Goal: Task Accomplishment & Management: Manage account settings

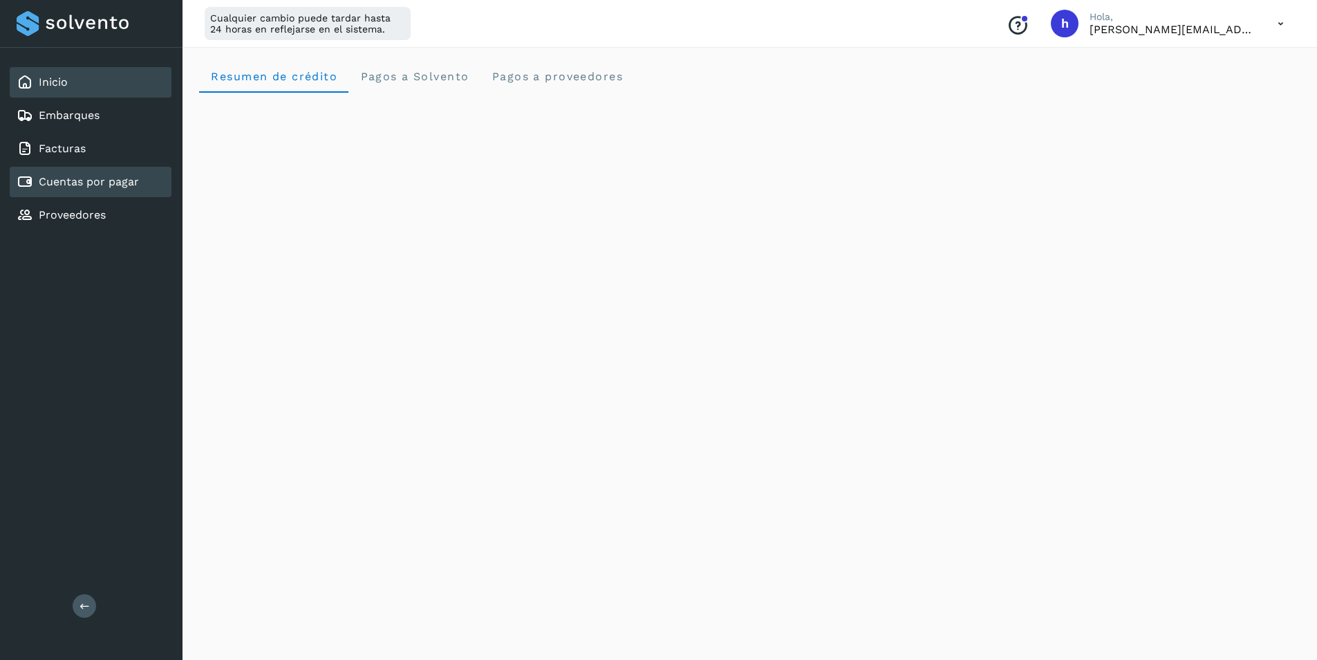
click at [96, 189] on div "Cuentas por pagar" at bounding box center [78, 182] width 122 height 17
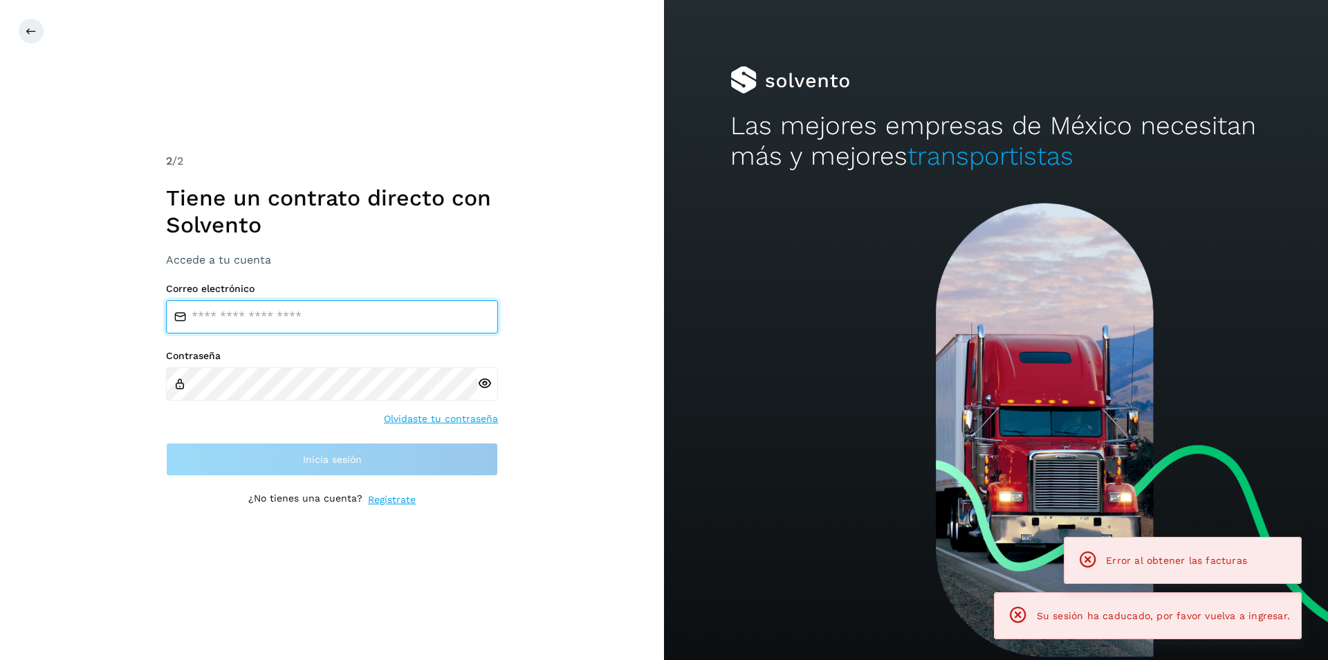
type input "**********"
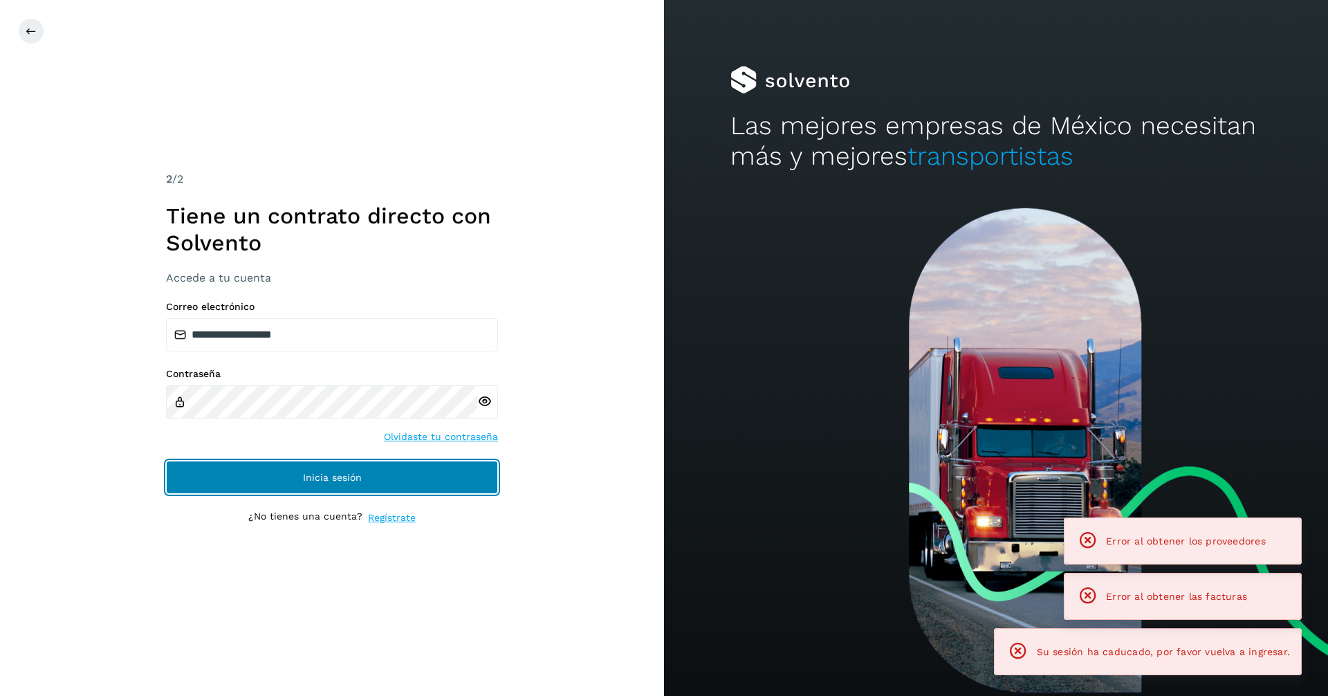
click at [356, 470] on button "Inicia sesión" at bounding box center [332, 477] width 332 height 33
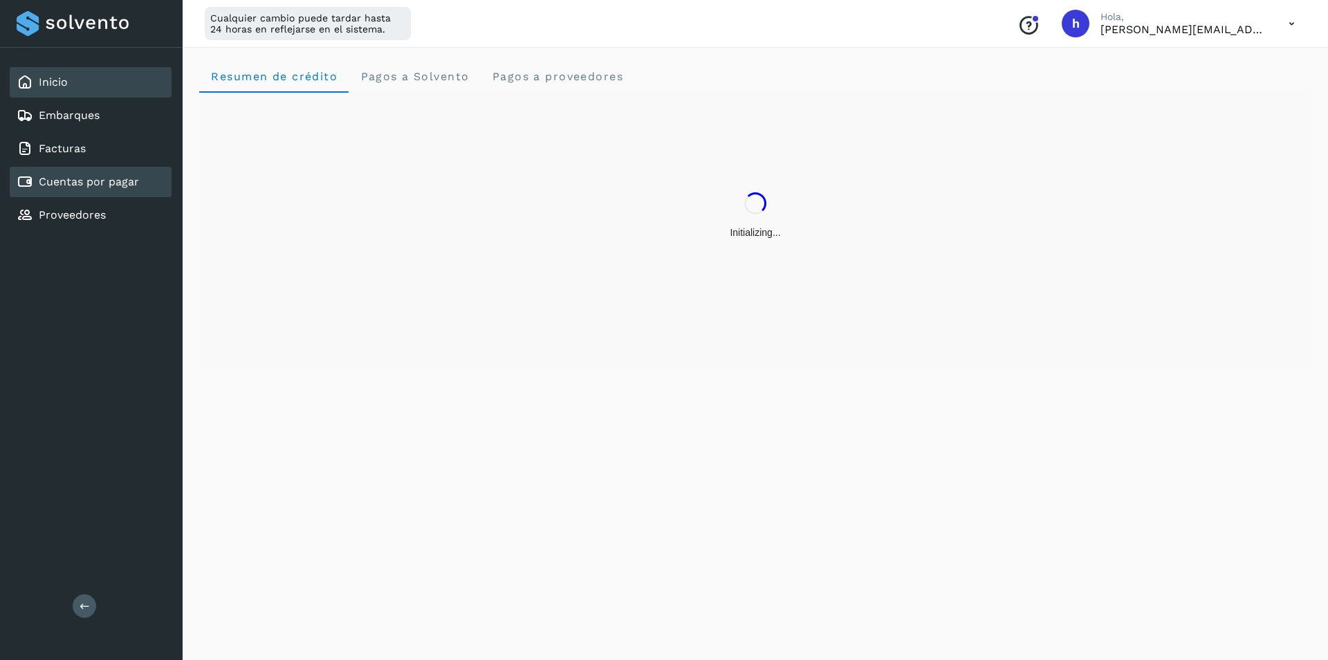
click at [114, 174] on div "Cuentas por pagar" at bounding box center [78, 182] width 122 height 17
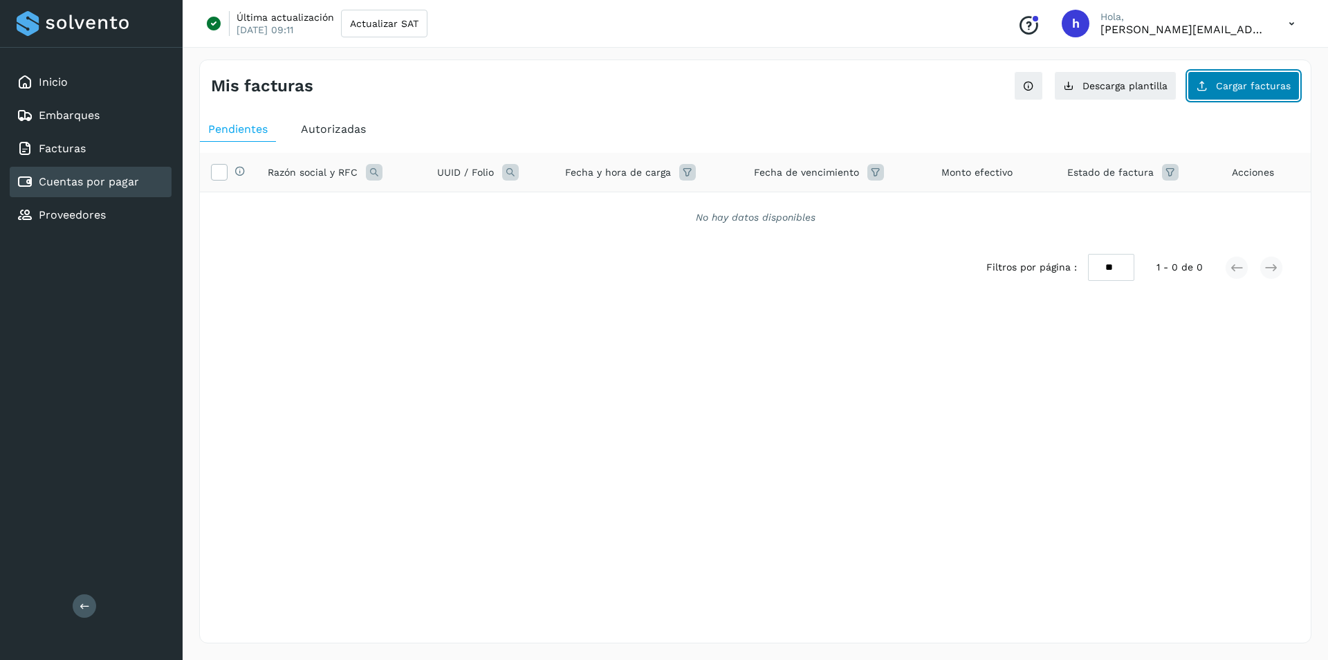
click at [1243, 84] on span "Cargar facturas" at bounding box center [1253, 86] width 75 height 10
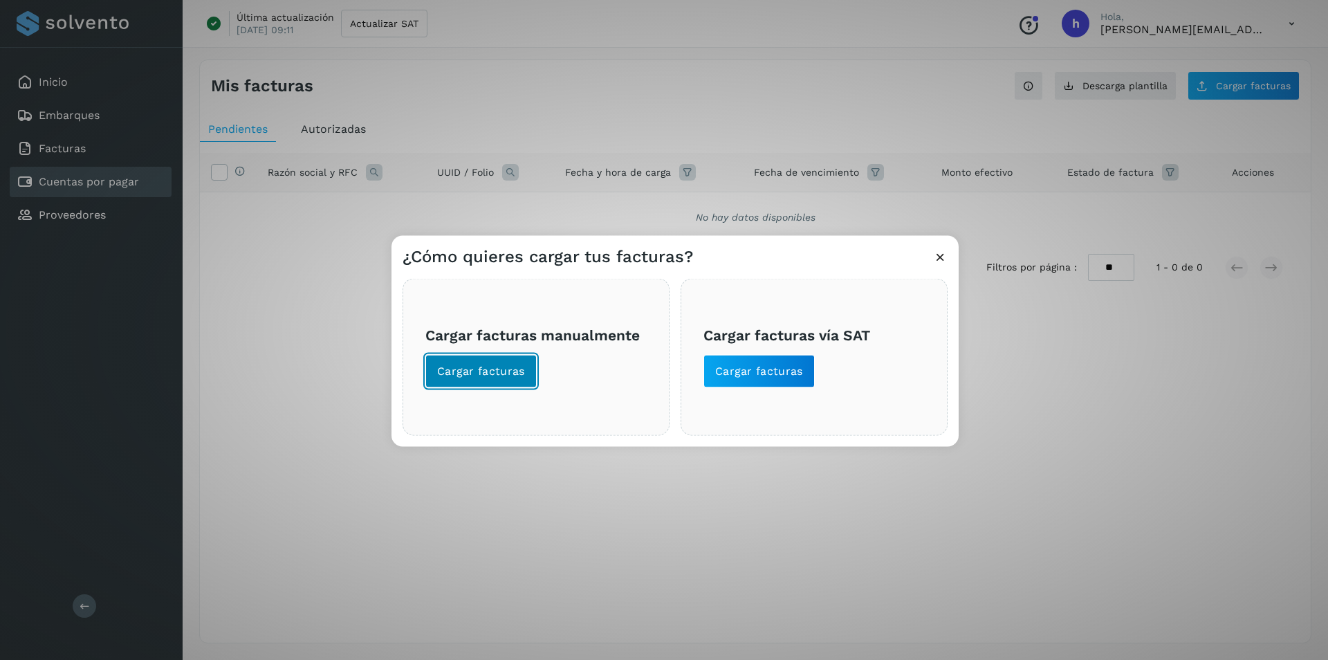
click at [492, 367] on span "Cargar facturas" at bounding box center [481, 371] width 88 height 15
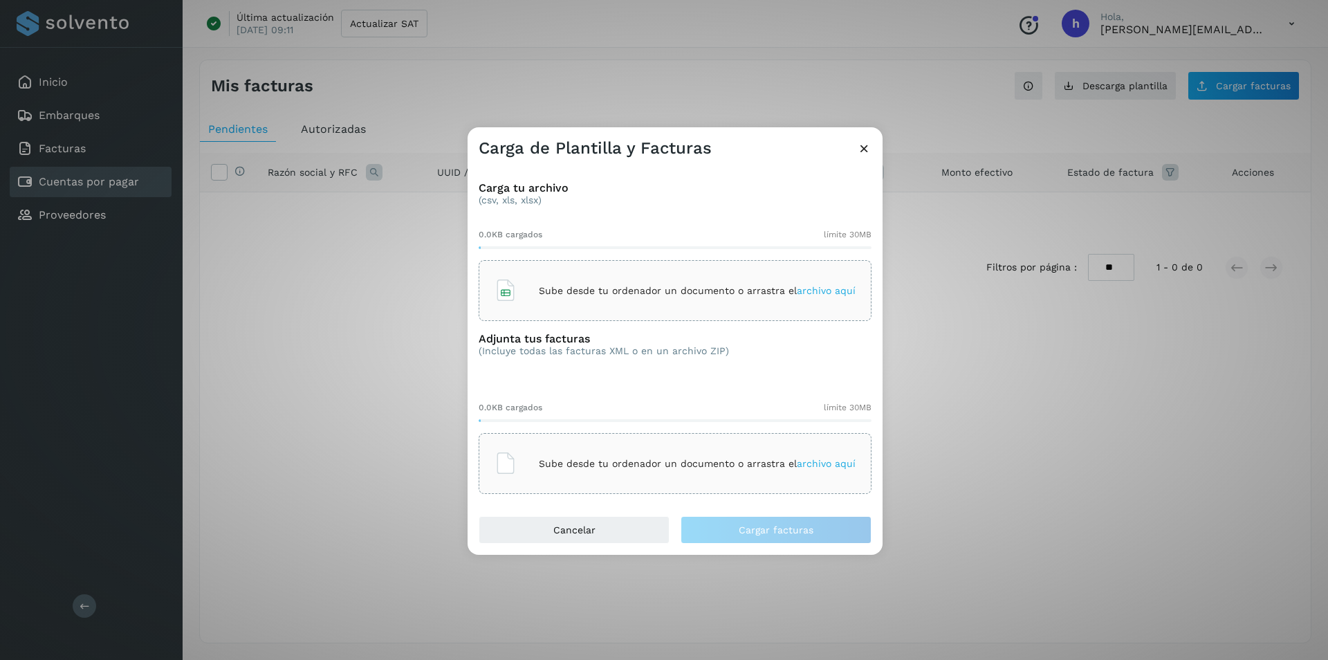
click at [339, 500] on div "Carga de Plantilla y Facturas Carga tu archivo (csv, xls, xlsx) 0.0KB cargados …" at bounding box center [664, 330] width 1328 height 660
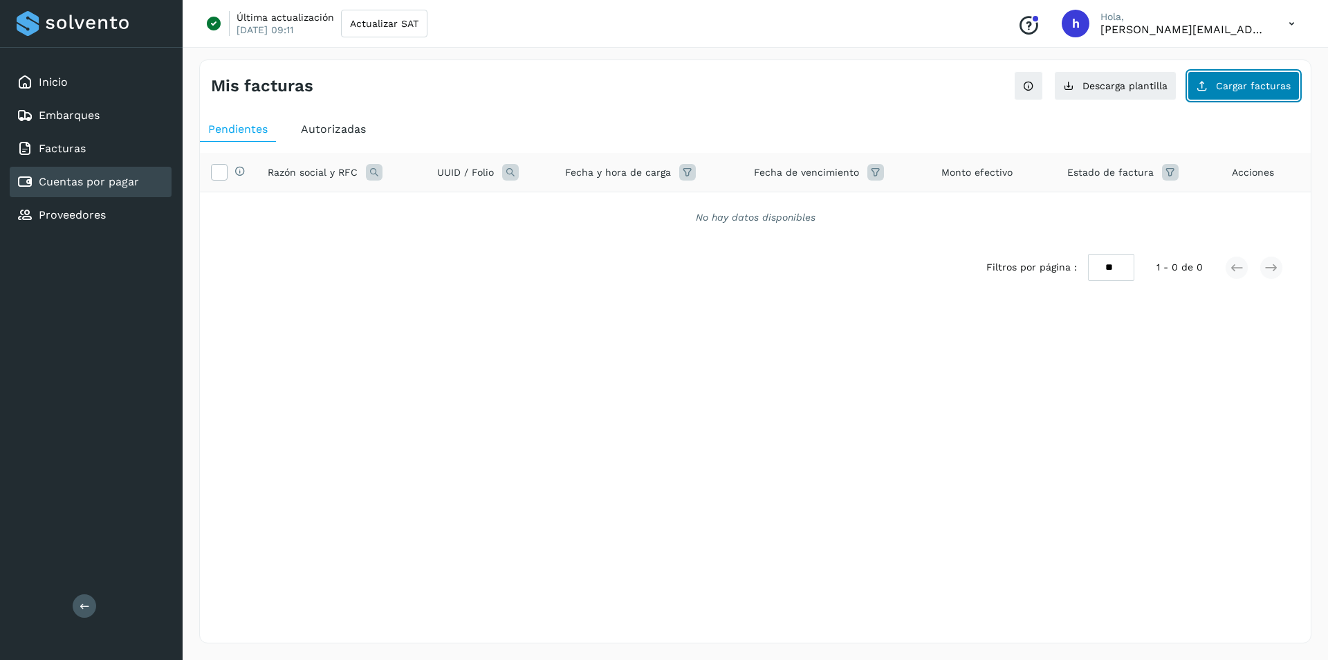
click at [1248, 82] on span "Cargar facturas" at bounding box center [1253, 86] width 75 height 10
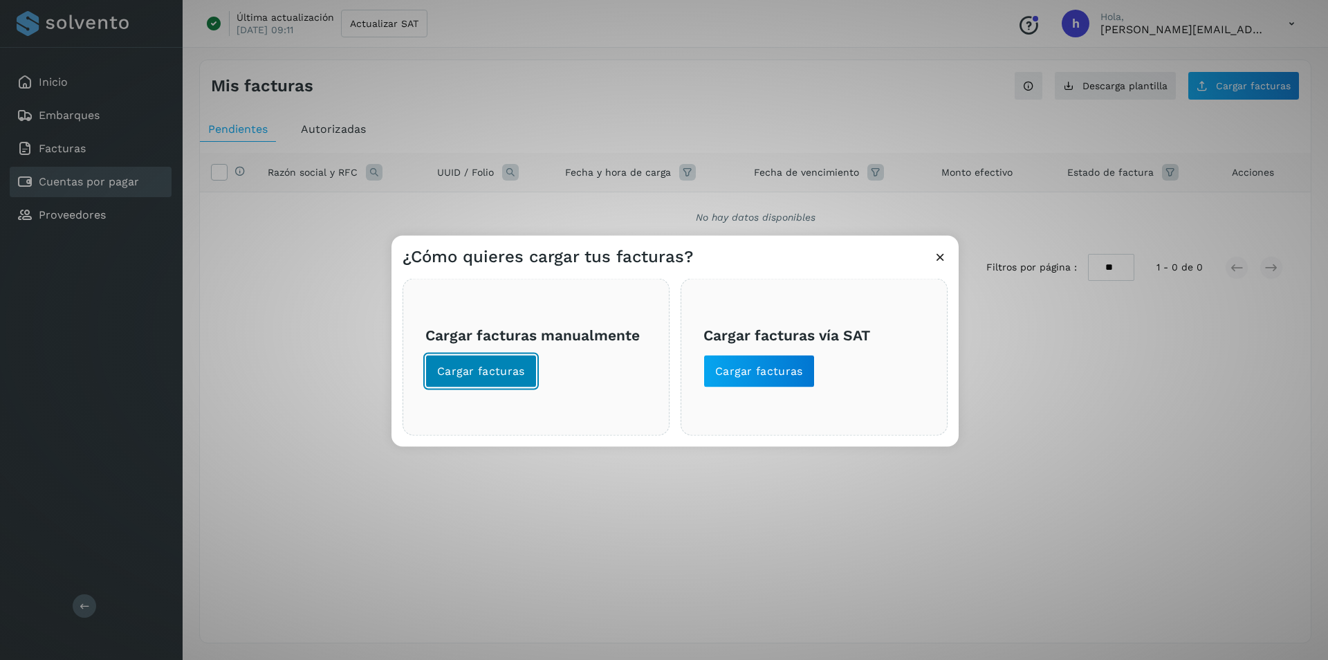
click at [473, 377] on button "Cargar facturas" at bounding box center [480, 371] width 111 height 33
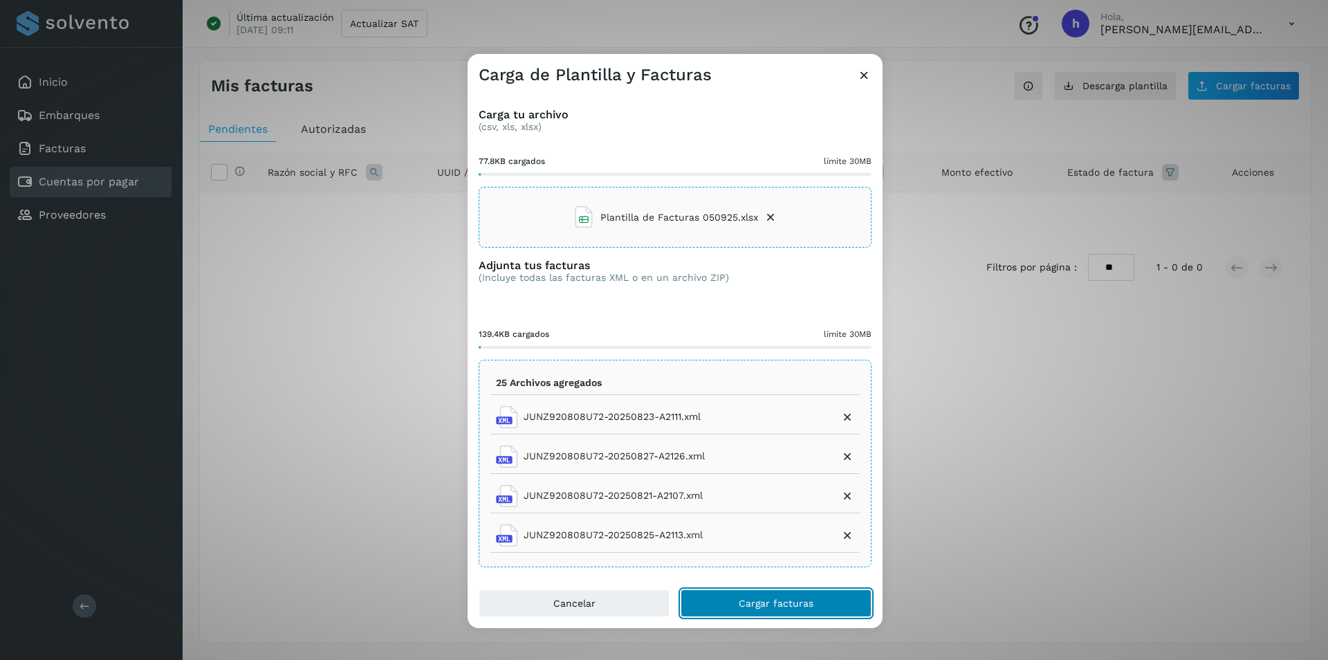
click at [770, 602] on span "Cargar facturas" at bounding box center [776, 603] width 75 height 10
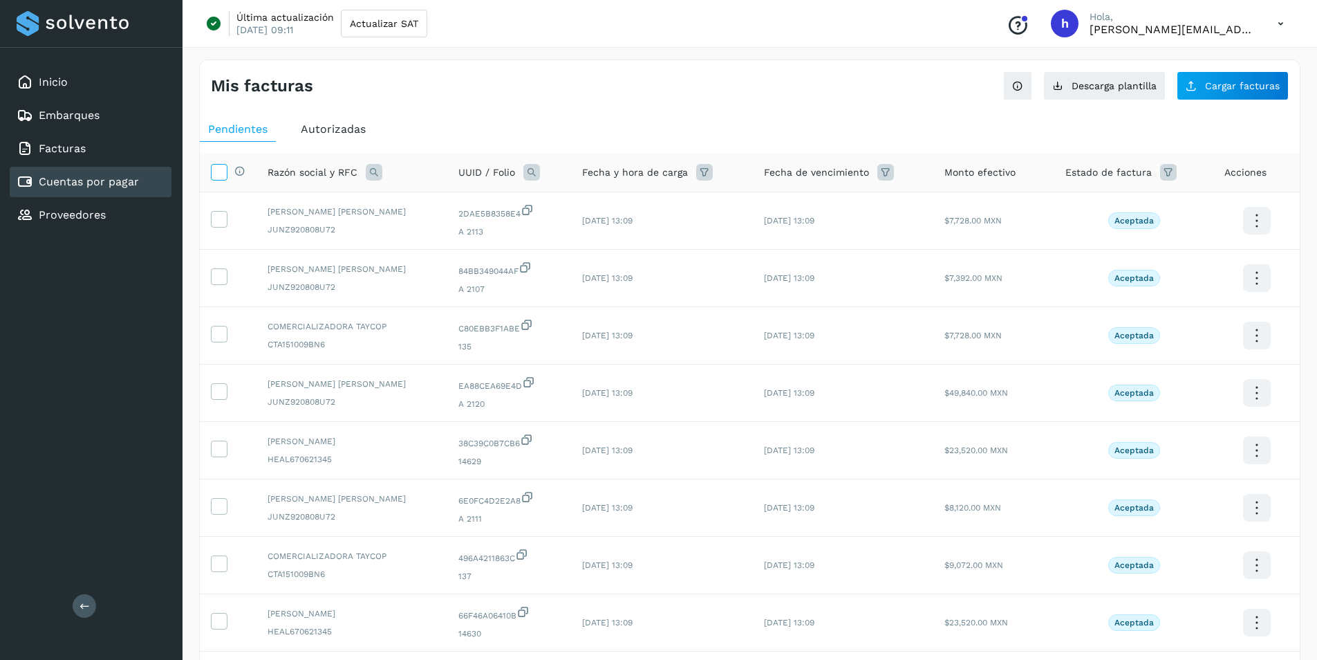
click at [217, 168] on icon at bounding box center [219, 171] width 15 height 15
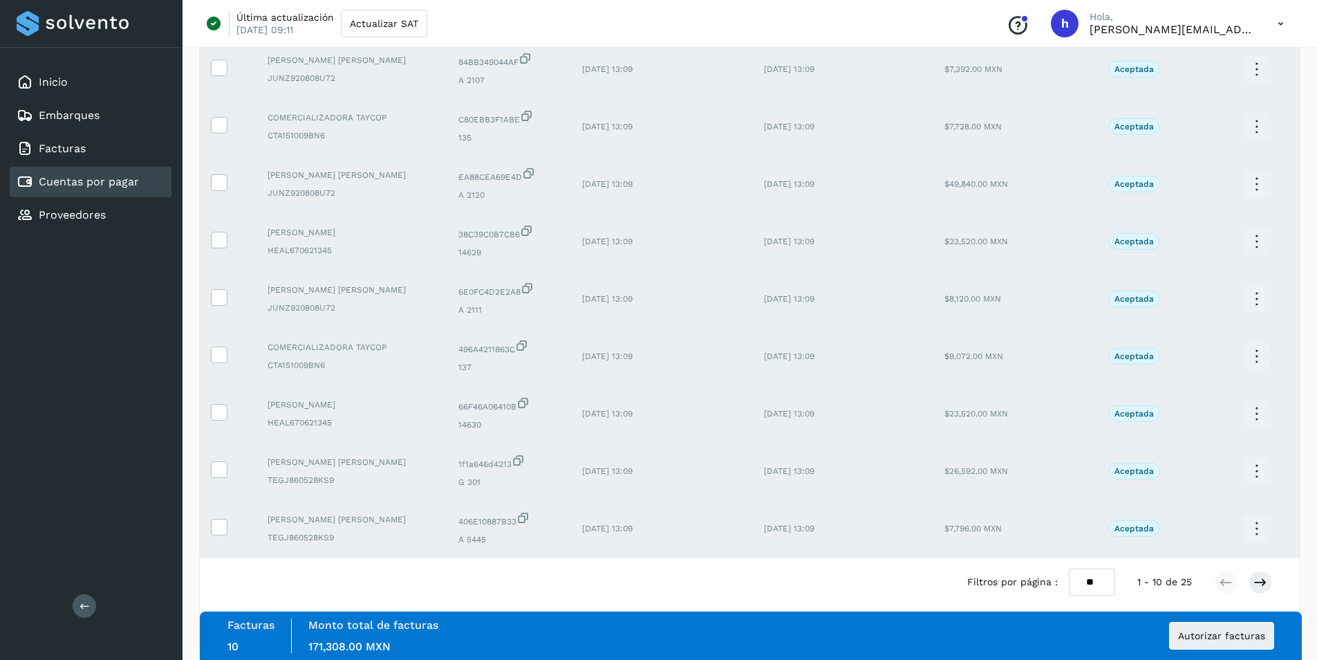
scroll to position [224, 0]
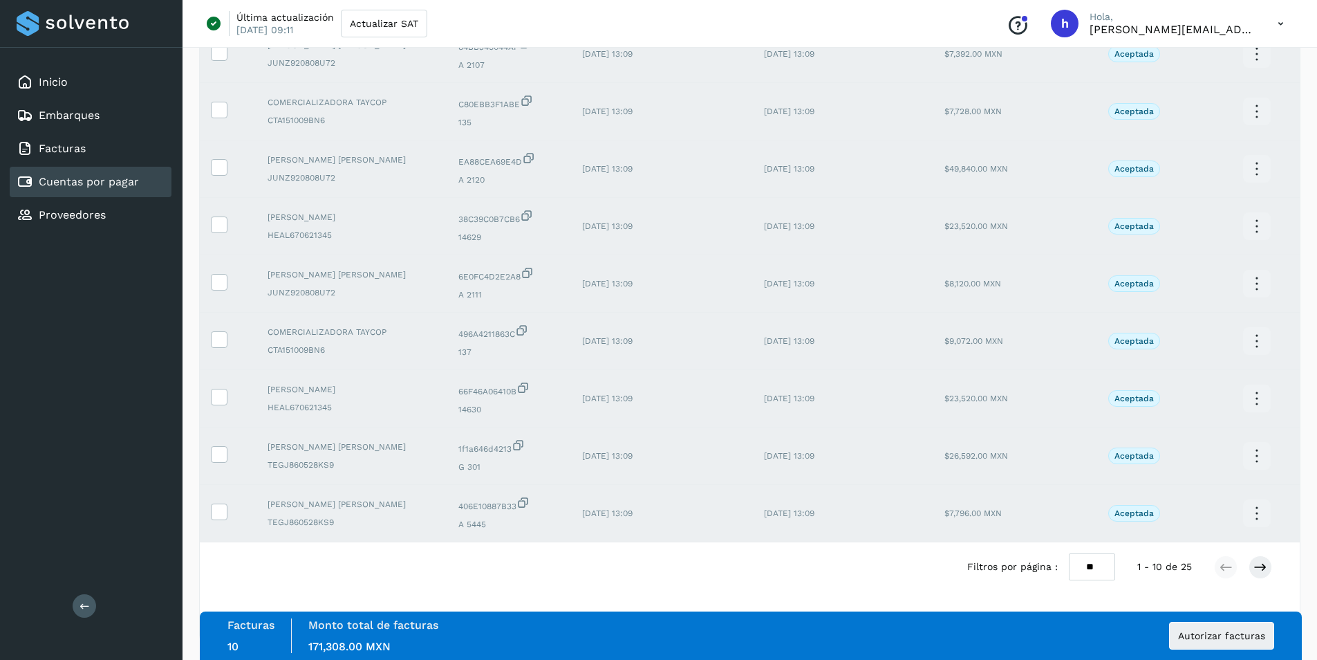
click at [1094, 571] on select "** ** **" at bounding box center [1092, 566] width 46 height 27
select select "**"
click at [1077, 553] on select "** ** **" at bounding box center [1092, 566] width 46 height 27
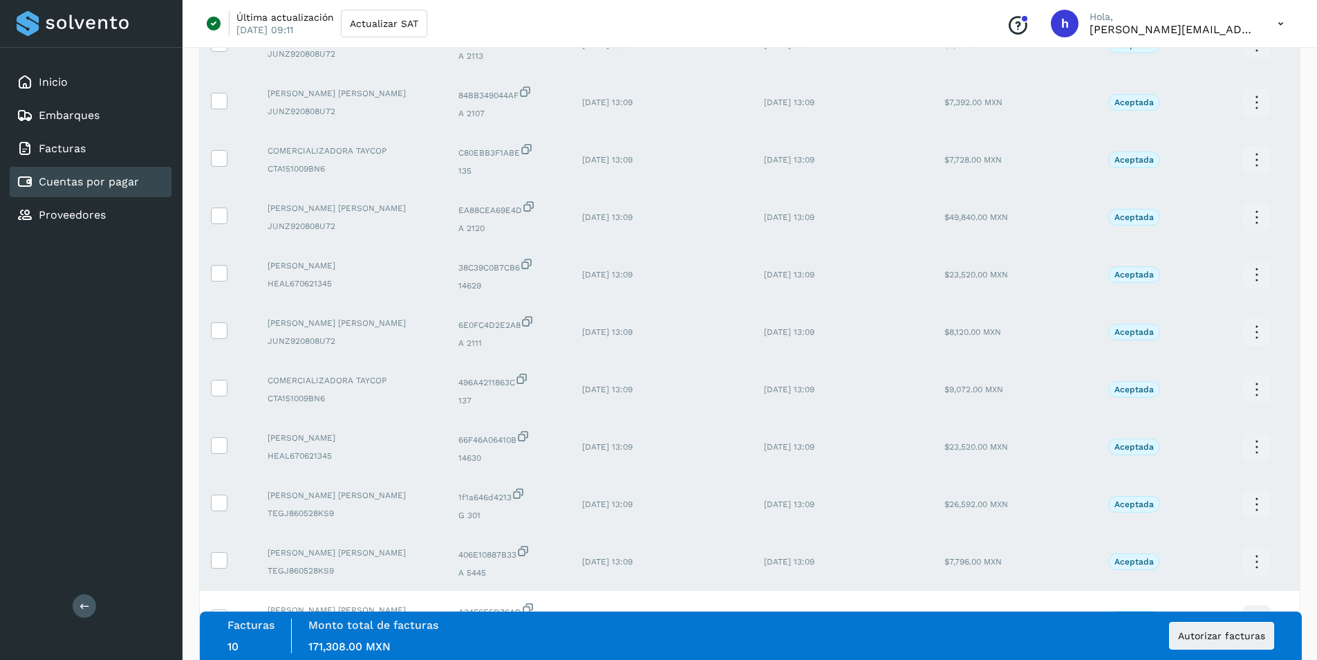
scroll to position [69, 0]
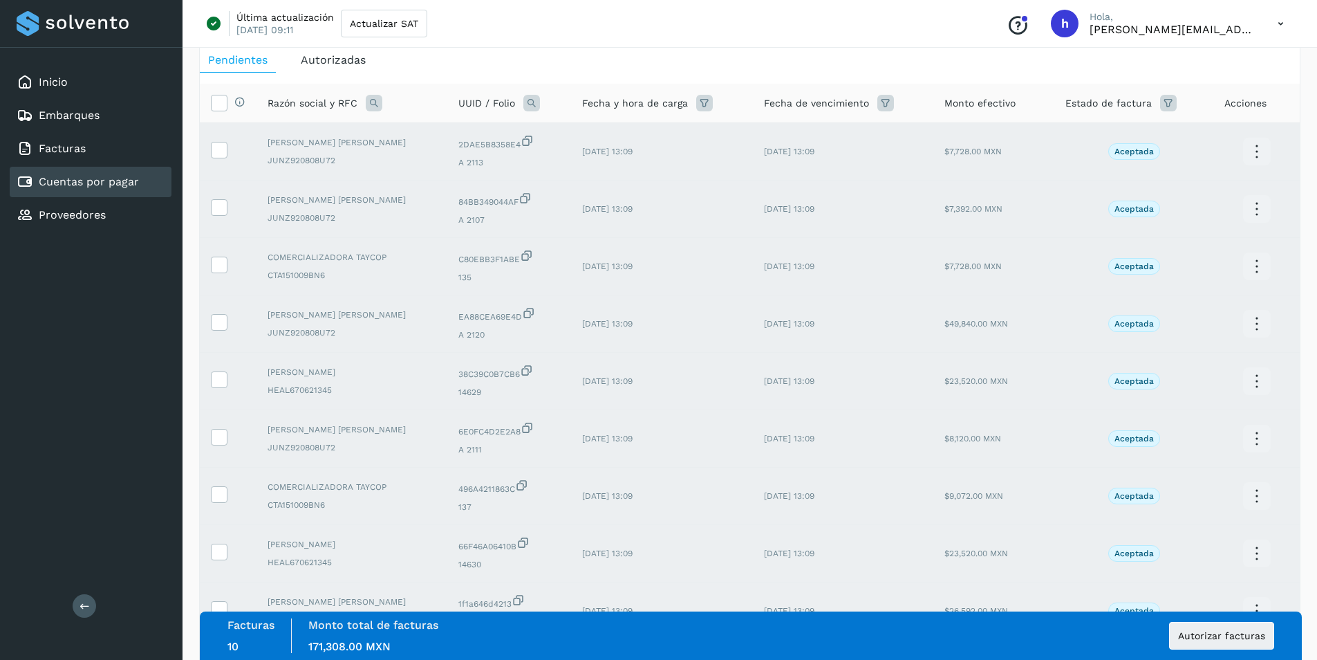
click at [209, 97] on th "Selecciona todas las facturas disponibles para autorización" at bounding box center [228, 103] width 57 height 39
click at [218, 102] on icon at bounding box center [219, 102] width 15 height 15
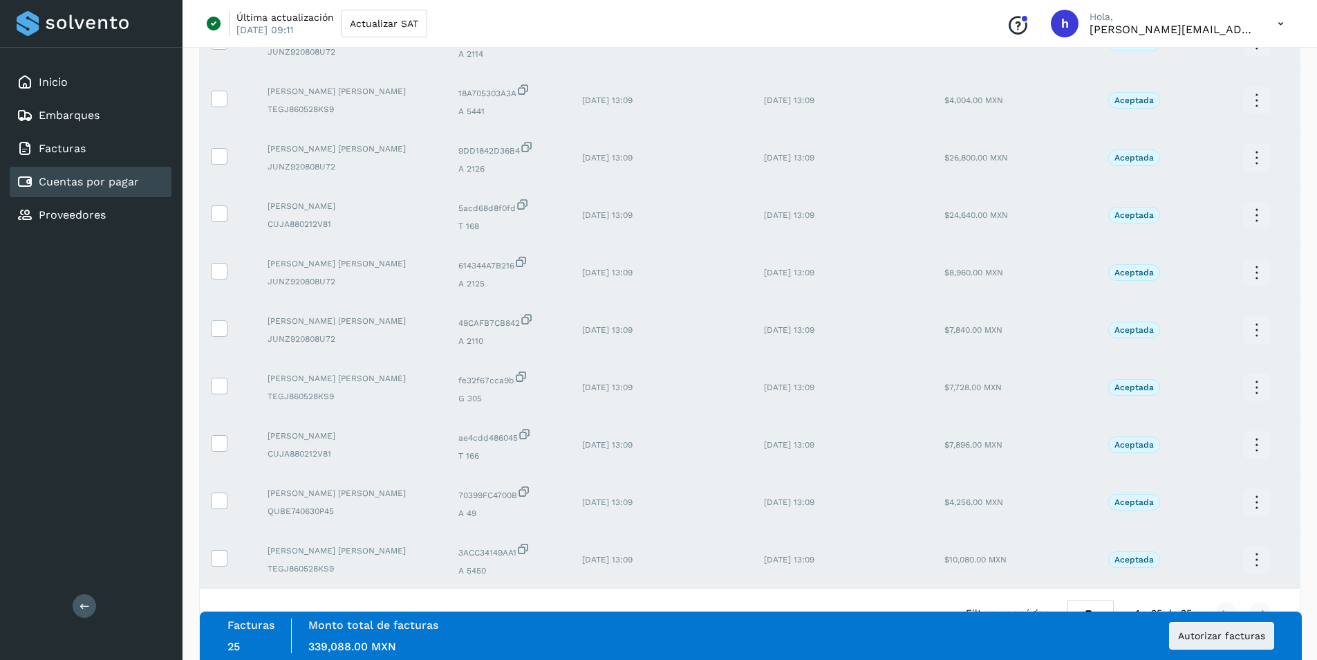
scroll to position [1085, 0]
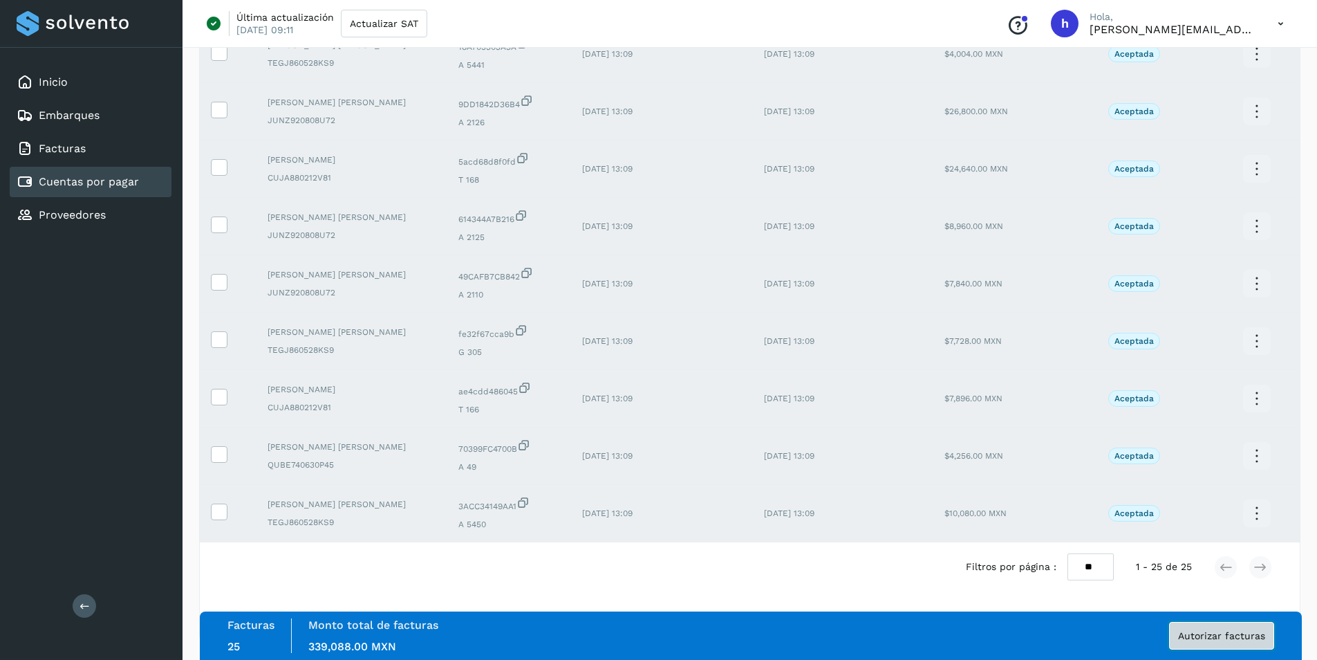
click at [1223, 631] on span "Autorizar facturas" at bounding box center [1221, 636] width 87 height 10
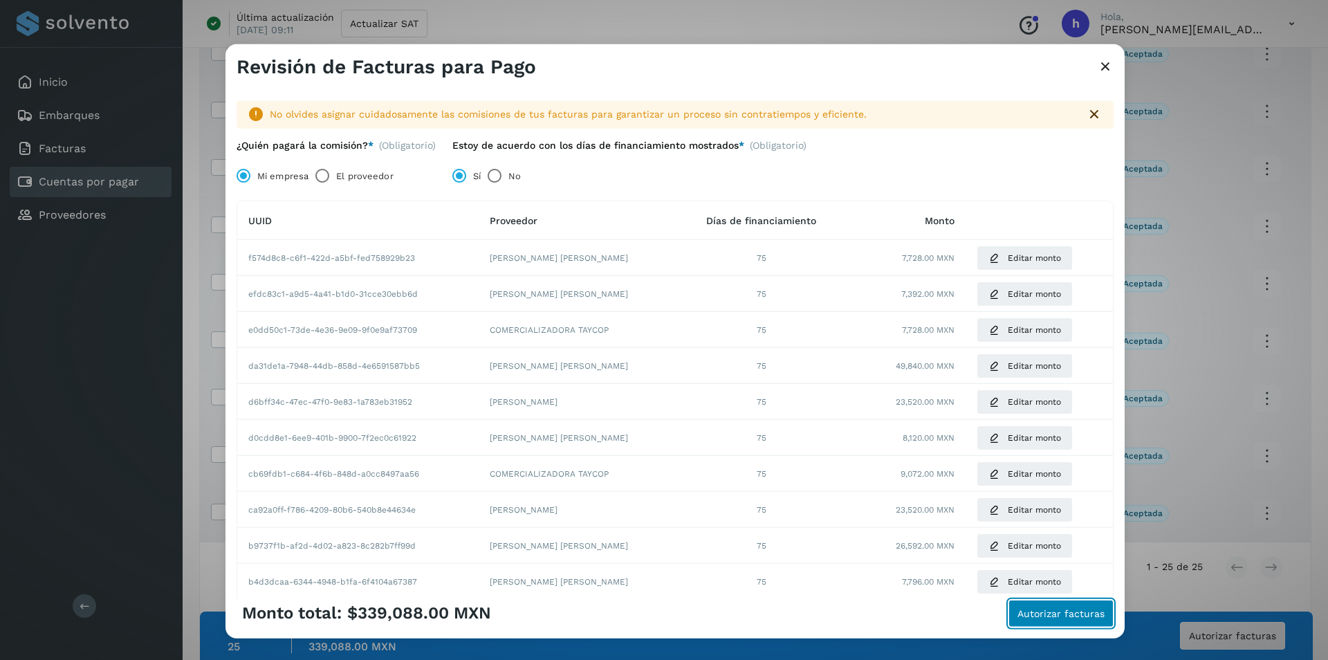
click at [1064, 608] on span "Autorizar facturas" at bounding box center [1060, 613] width 87 height 10
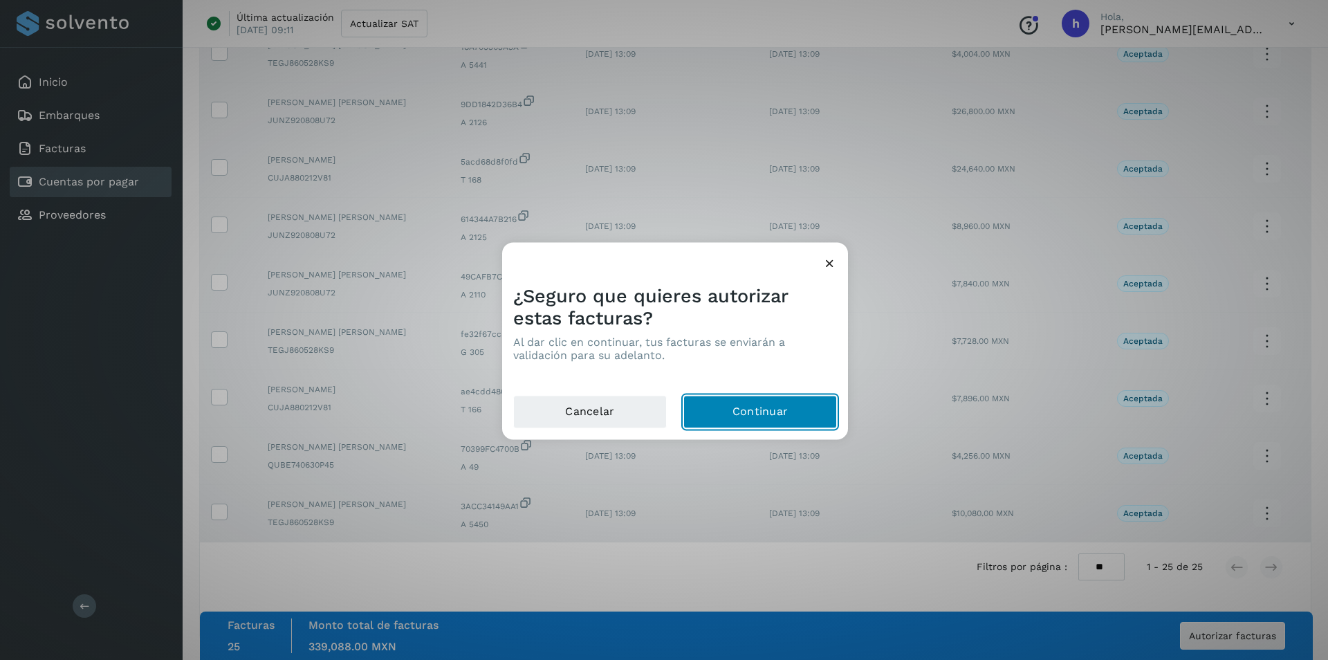
click at [775, 414] on button "Continuar" at bounding box center [760, 412] width 154 height 33
